Goal: Task Accomplishment & Management: Manage account settings

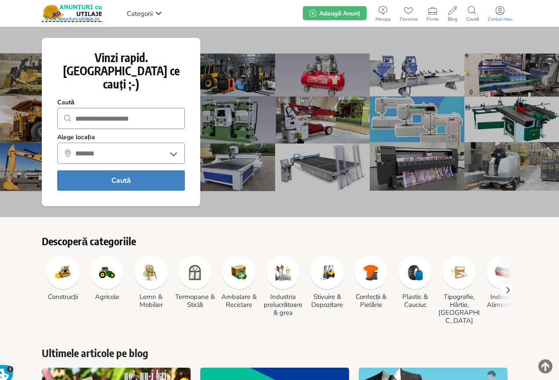
click at [503, 15] on link "Contul meu" at bounding box center [499, 13] width 33 height 18
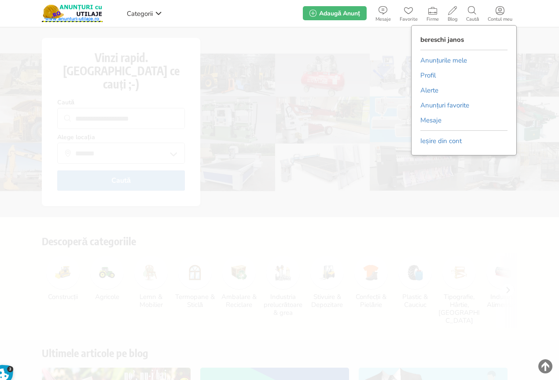
click at [450, 59] on link "Anunțurile mele" at bounding box center [443, 60] width 47 height 13
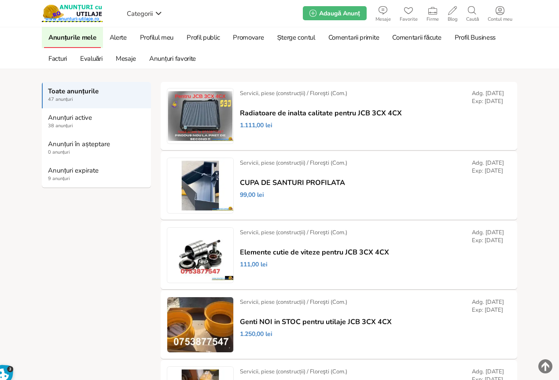
click at [57, 175] on link "Anunțuri expirate 9 anunțuri" at bounding box center [96, 174] width 109 height 26
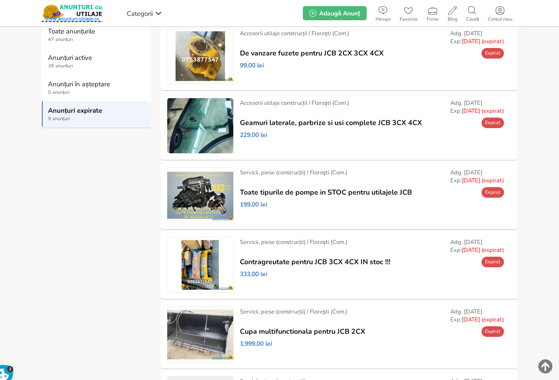
scroll to position [88, 0]
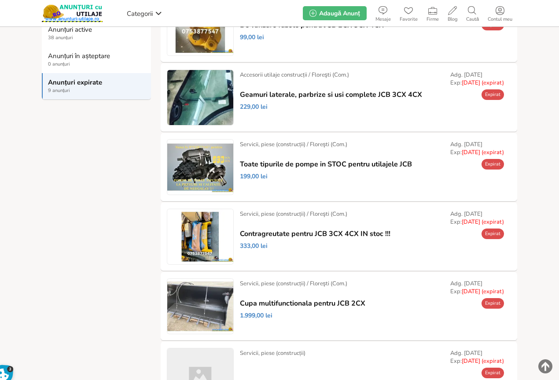
click at [0, 0] on link "Prelungește" at bounding box center [0, 0] width 0 height 0
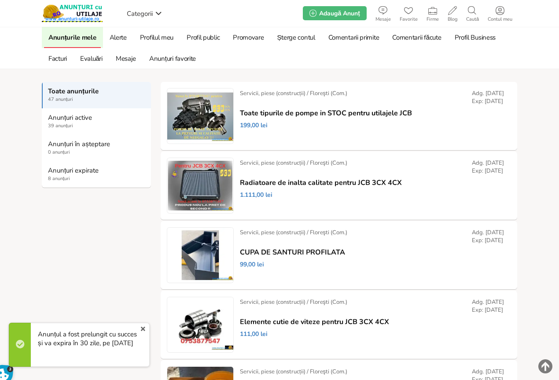
click at [53, 173] on strong "Anunțuri expirate" at bounding box center [97, 170] width 98 height 8
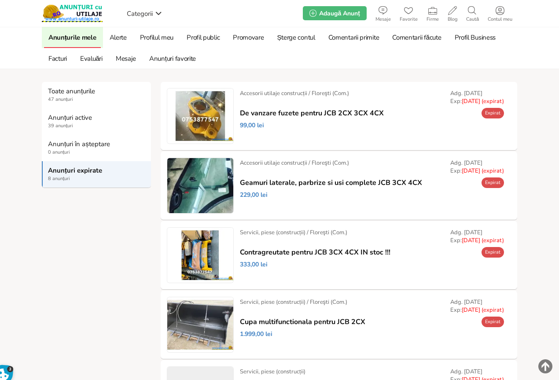
click at [0, 0] on link "Prelungește" at bounding box center [0, 0] width 0 height 0
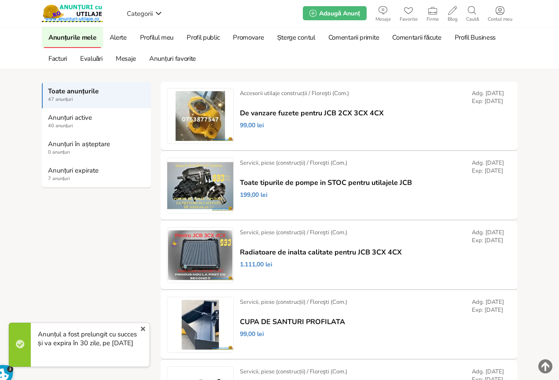
click at [67, 170] on strong "Anunțuri expirate" at bounding box center [97, 170] width 98 height 8
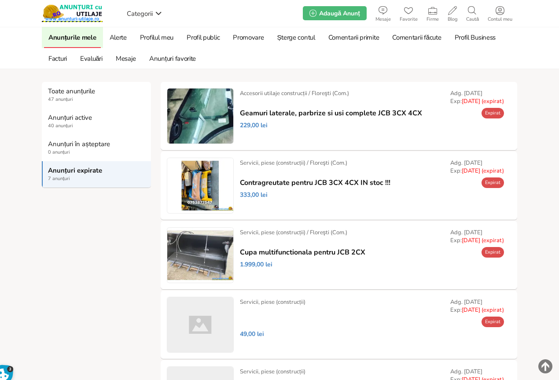
click at [0, 0] on link "Prelungește" at bounding box center [0, 0] width 0 height 0
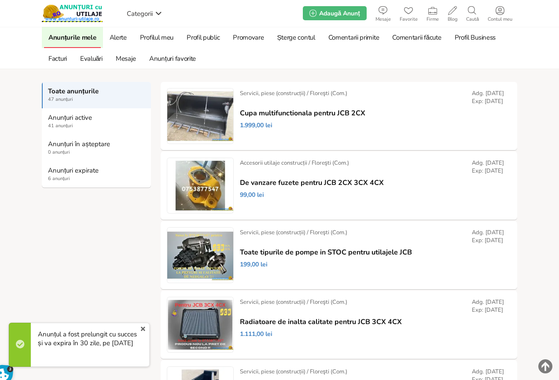
click at [66, 98] on span "47 anunțuri" at bounding box center [97, 99] width 98 height 7
